Goal: Information Seeking & Learning: Learn about a topic

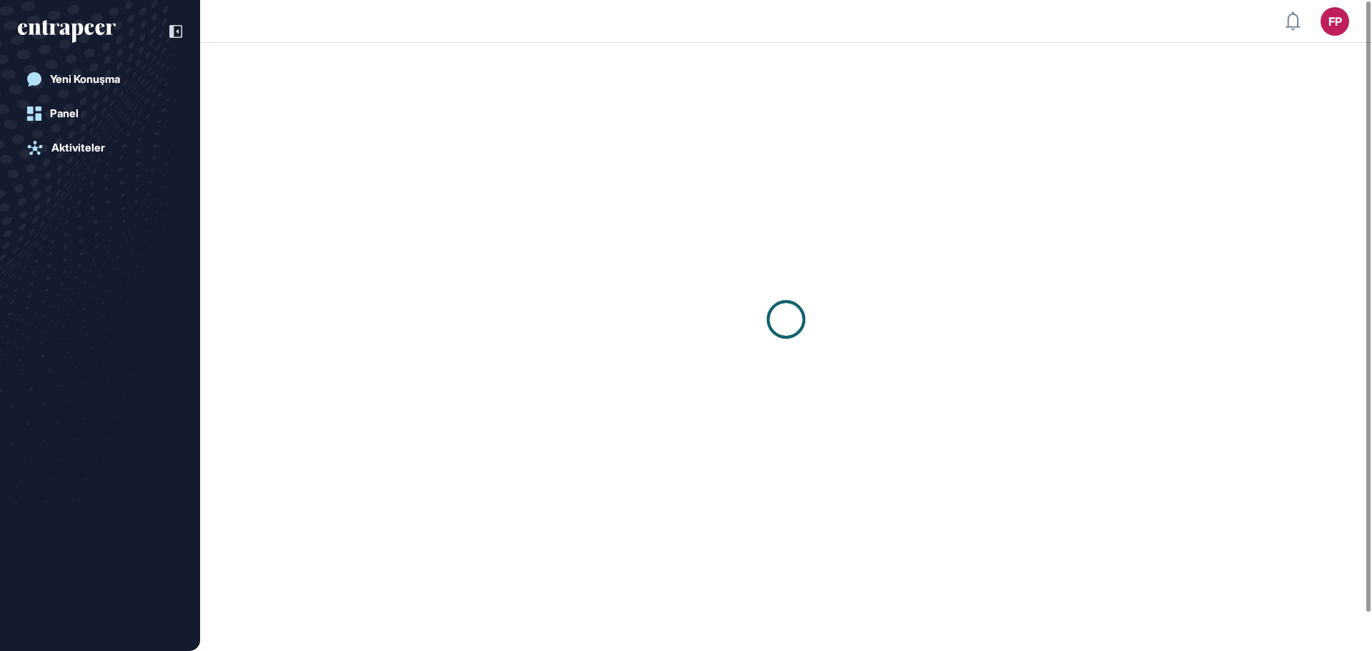
scroll to position [1, 1]
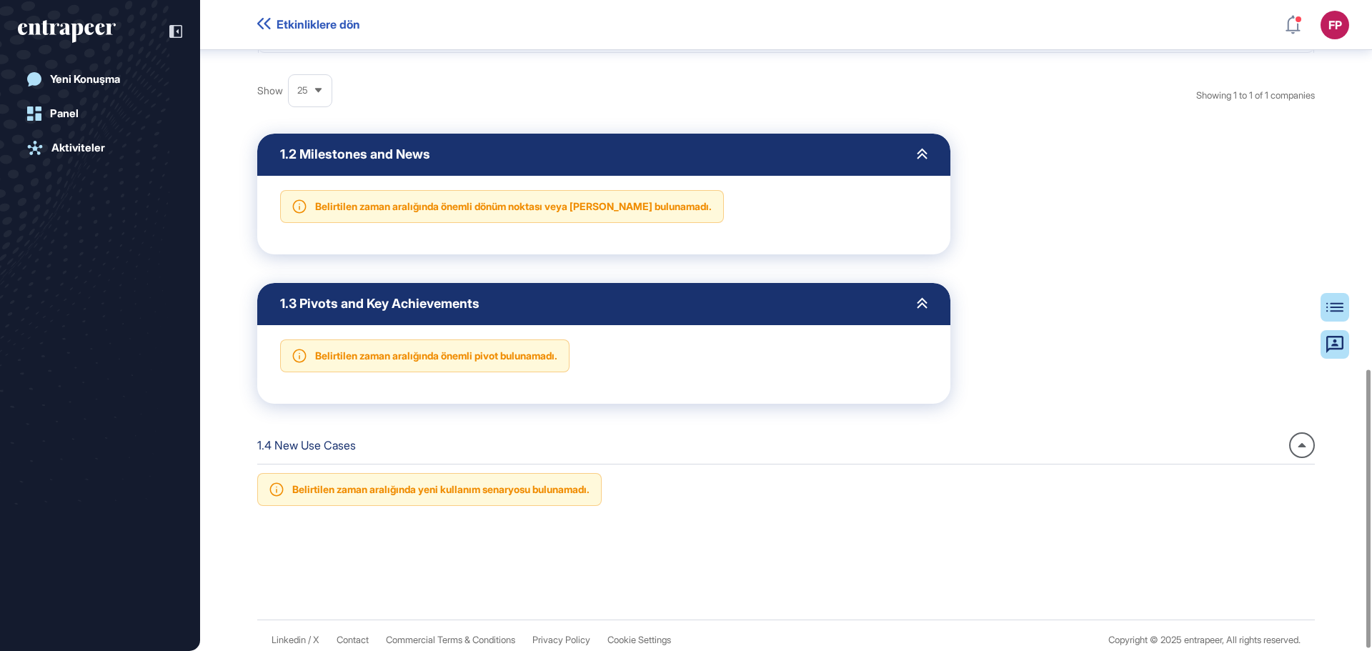
scroll to position [865, 0]
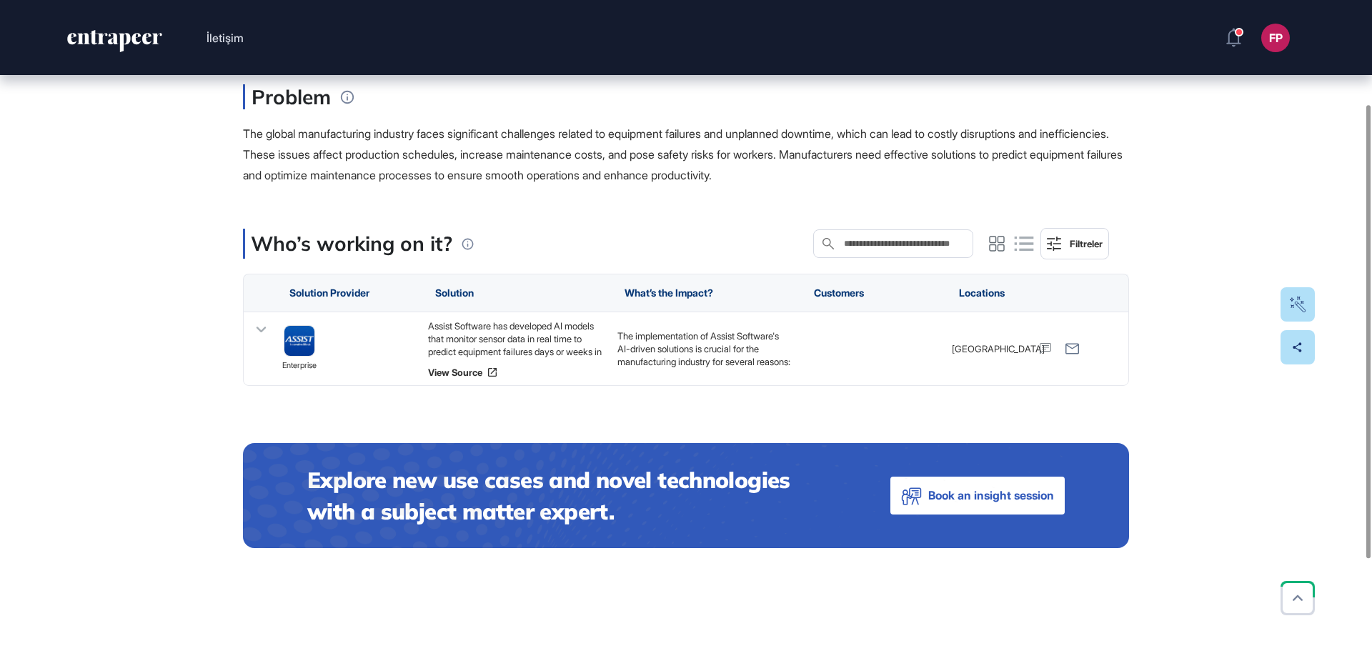
scroll to position [138, 0]
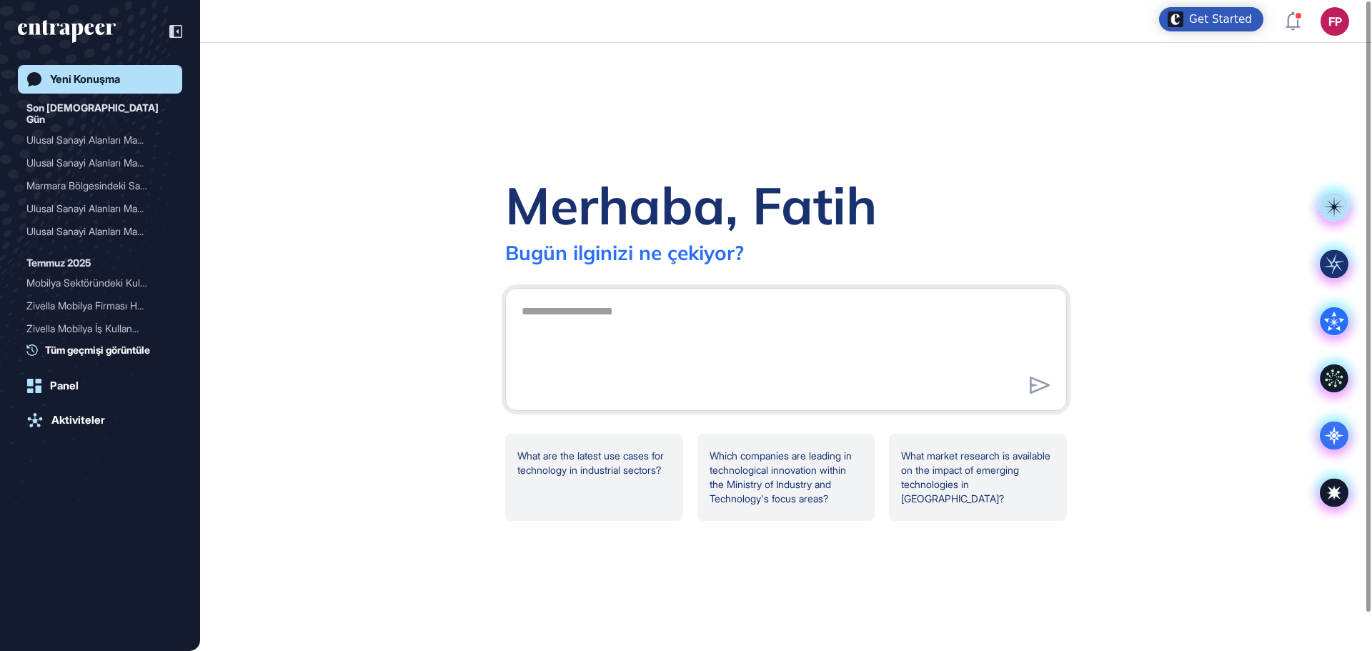
scroll to position [1, 1]
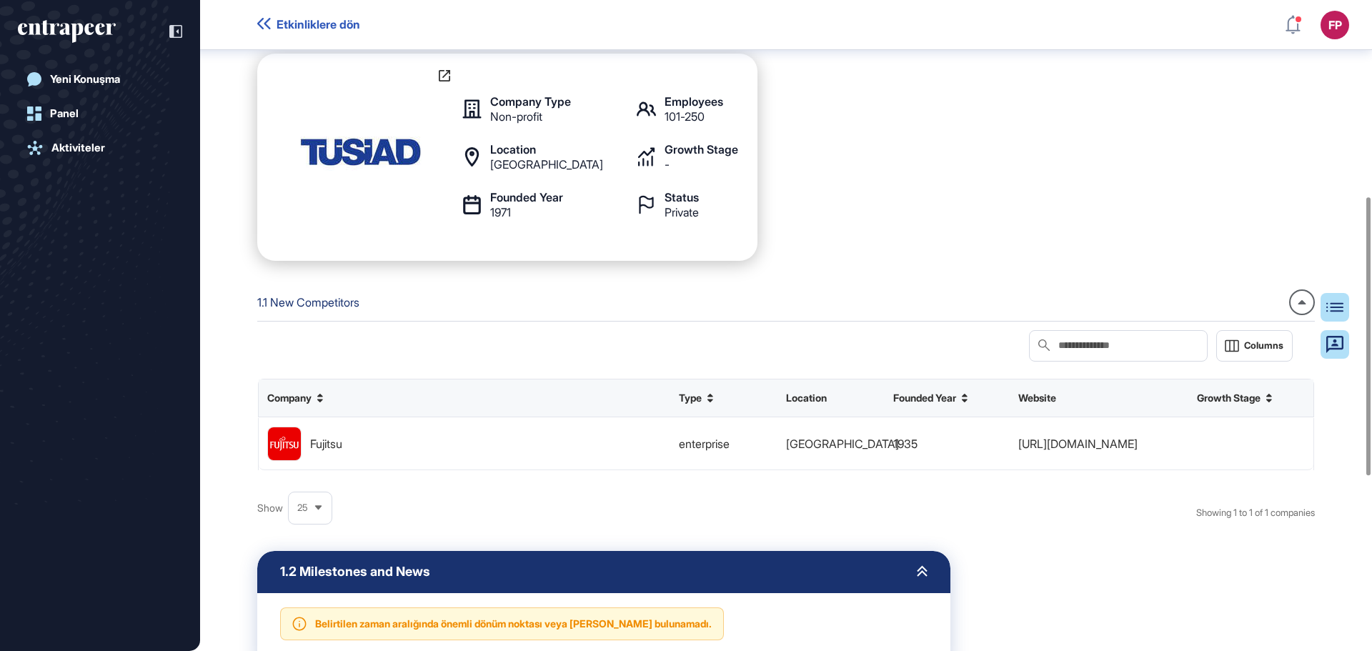
scroll to position [508, 0]
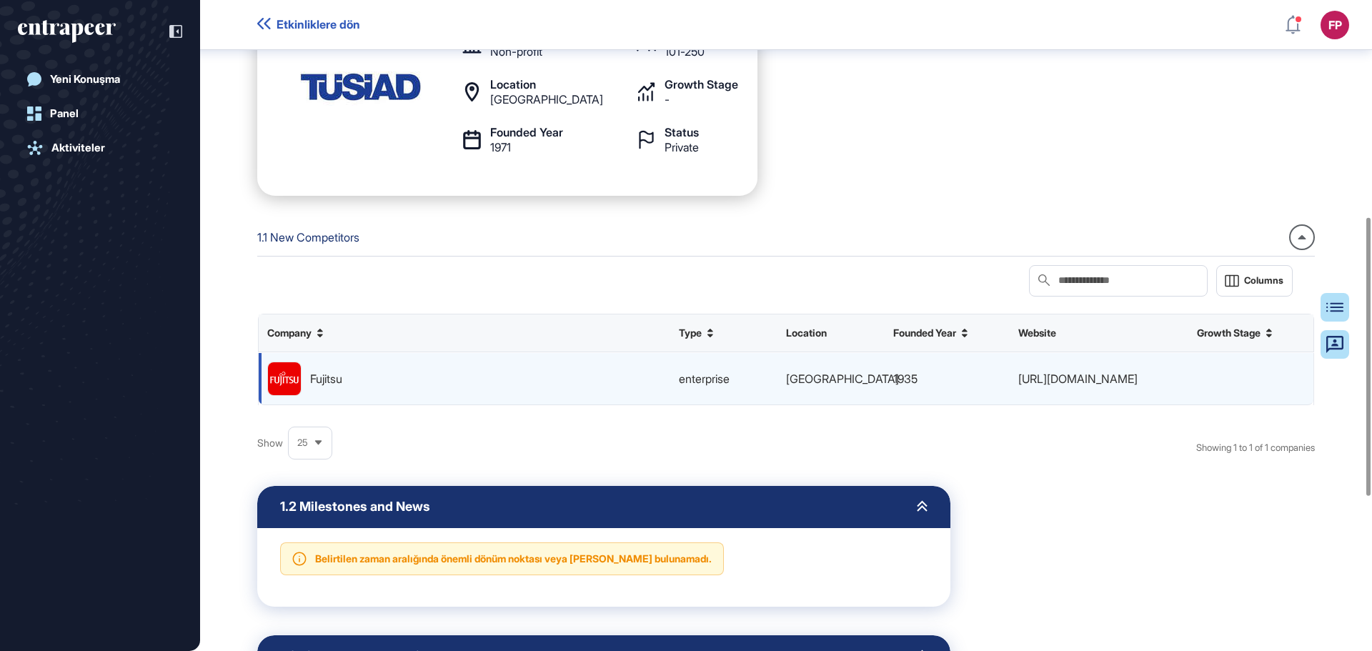
click at [279, 374] on img at bounding box center [284, 378] width 33 height 33
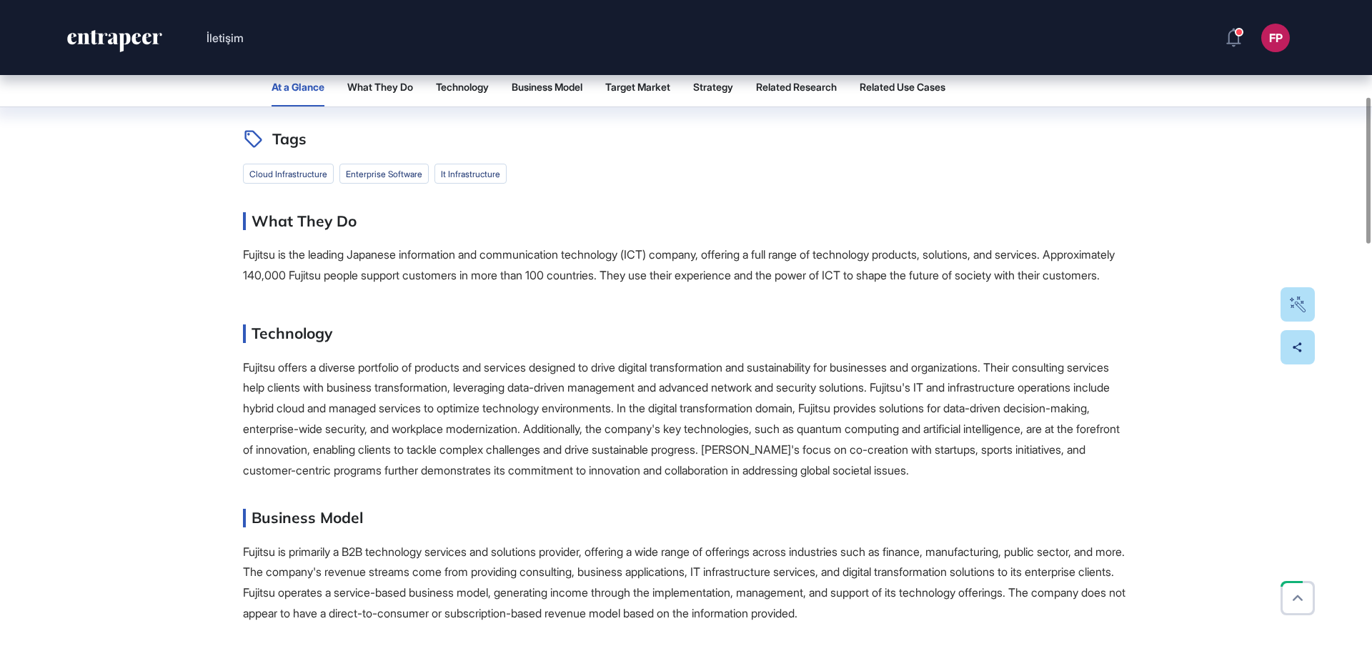
scroll to position [429, 0]
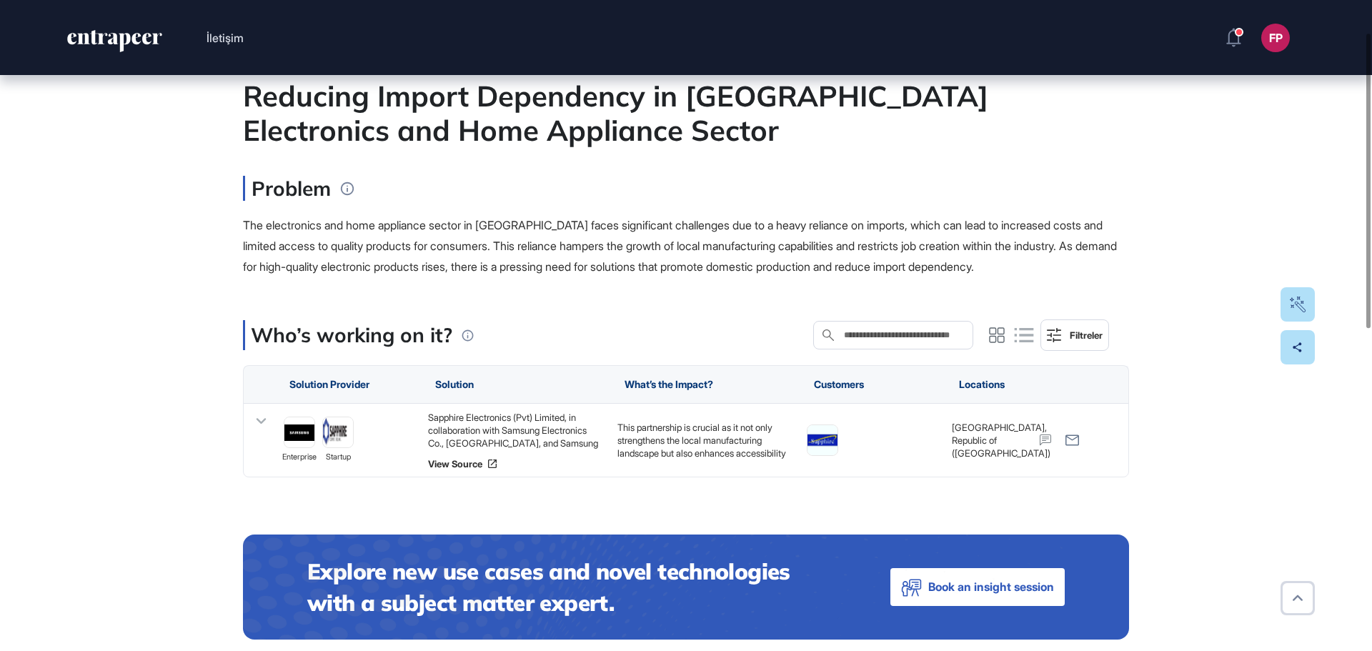
scroll to position [143, 0]
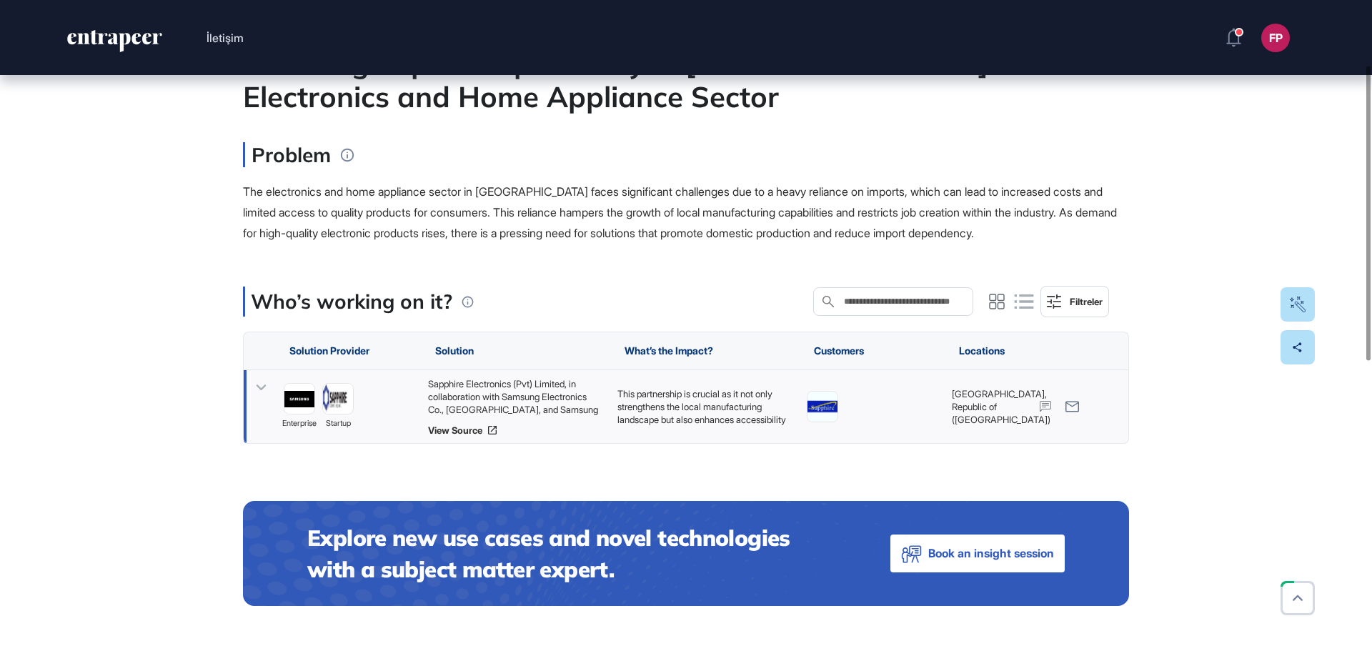
click at [514, 403] on div "Sapphire Electronics (Pvt) Limited, in collaboration with Samsung Electronics C…" at bounding box center [515, 396] width 175 height 39
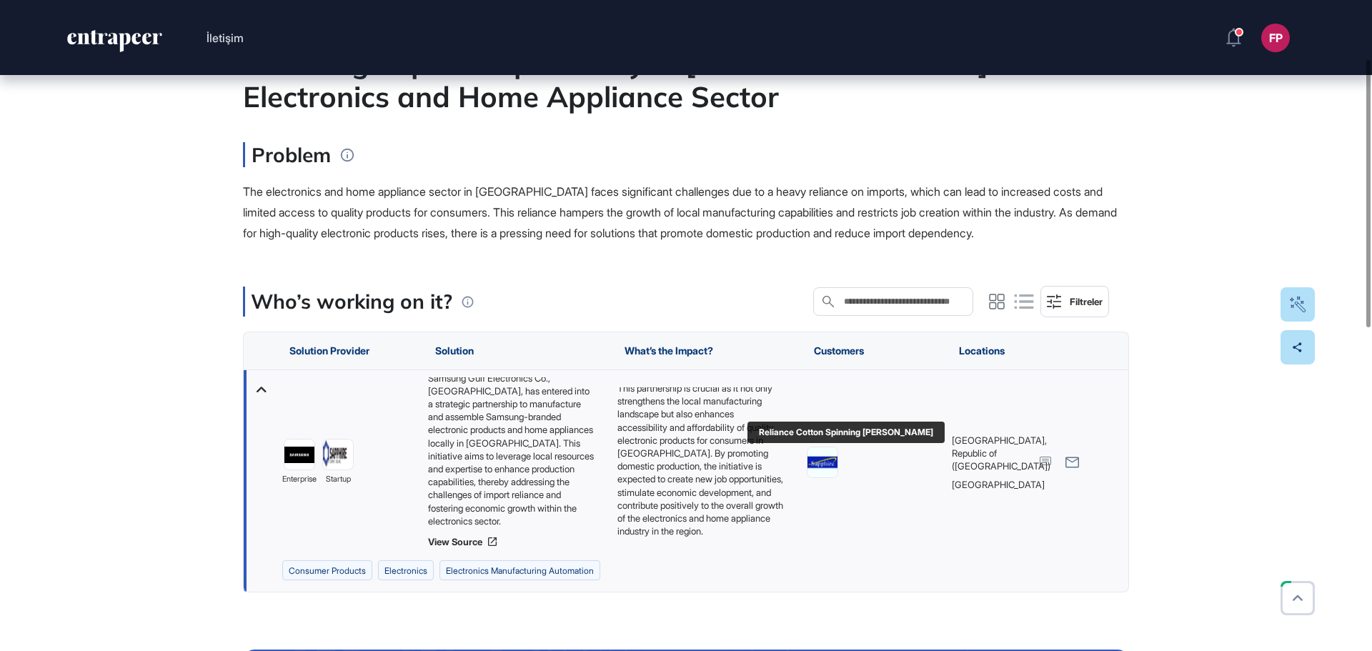
click at [823, 463] on img at bounding box center [823, 462] width 30 height 30
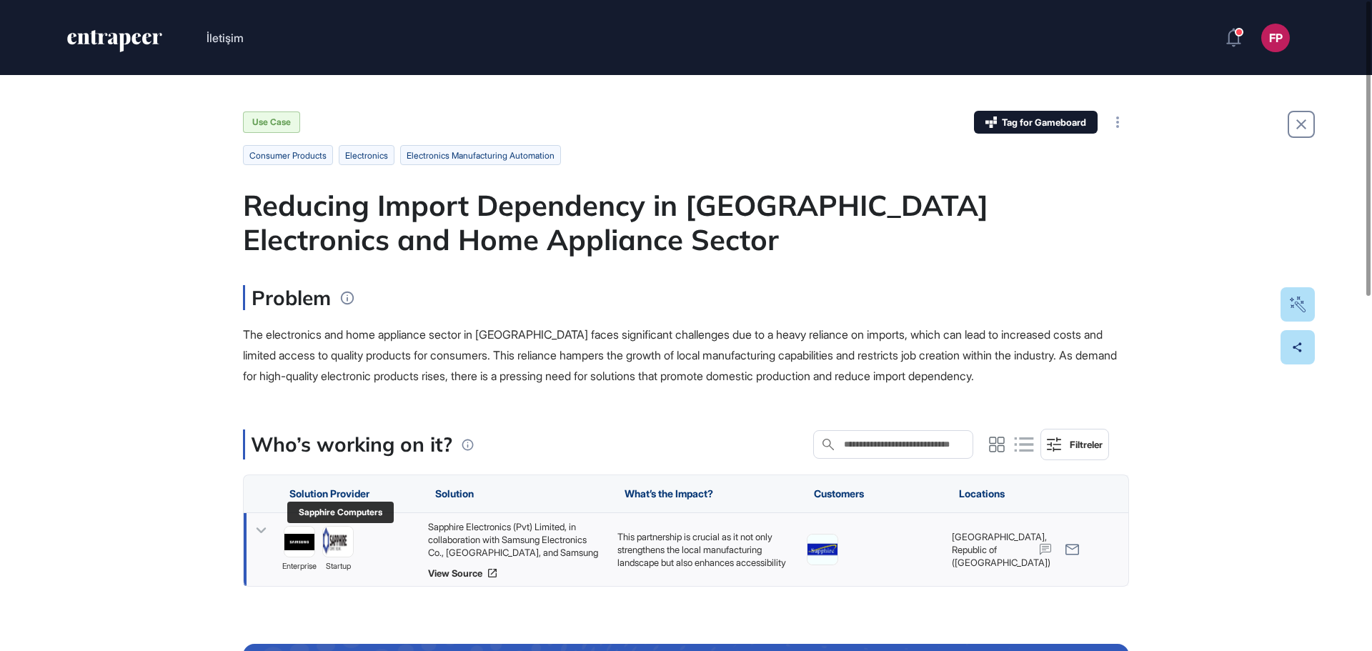
click at [341, 546] on img at bounding box center [338, 543] width 30 height 30
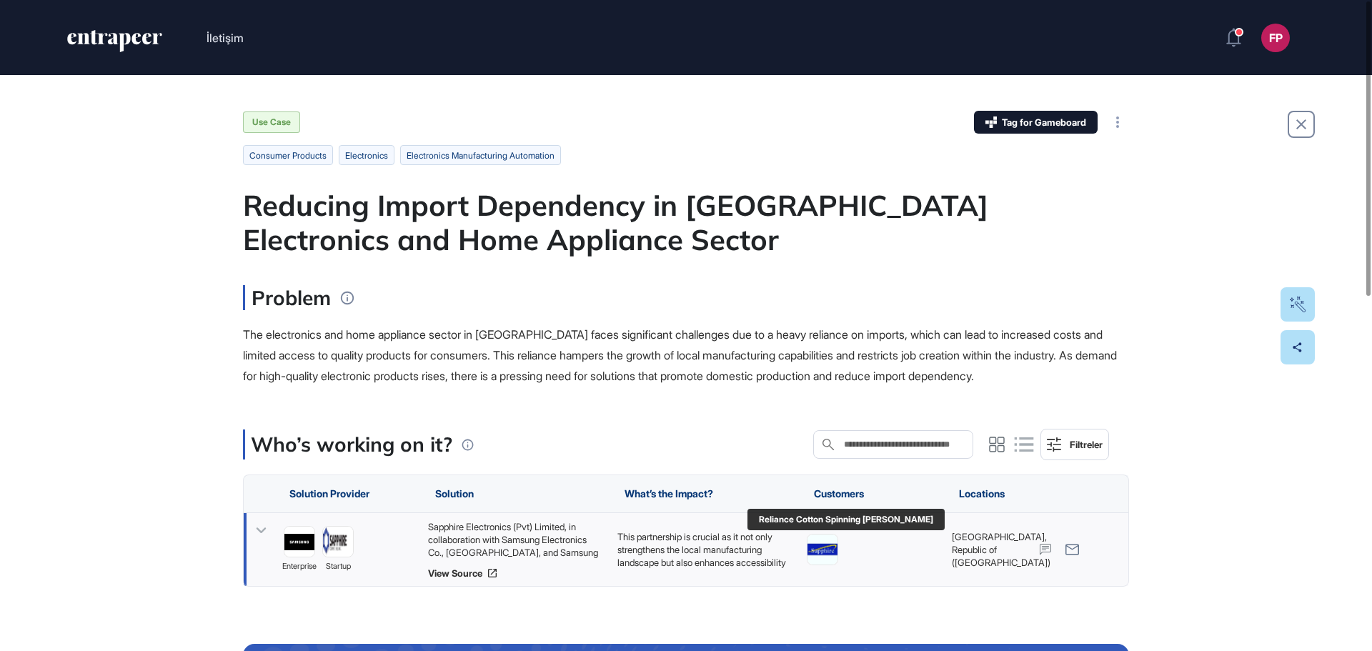
click at [822, 549] on img at bounding box center [823, 550] width 30 height 30
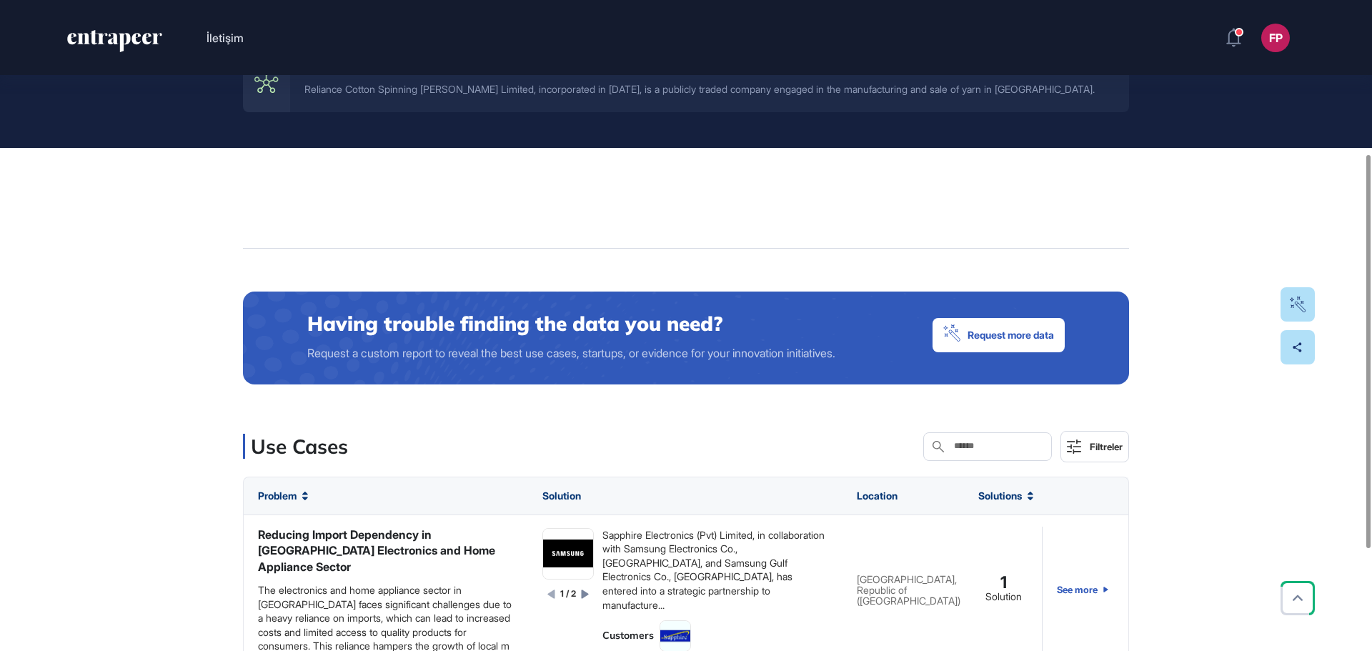
scroll to position [286, 0]
